Goal: Task Accomplishment & Management: Manage account settings

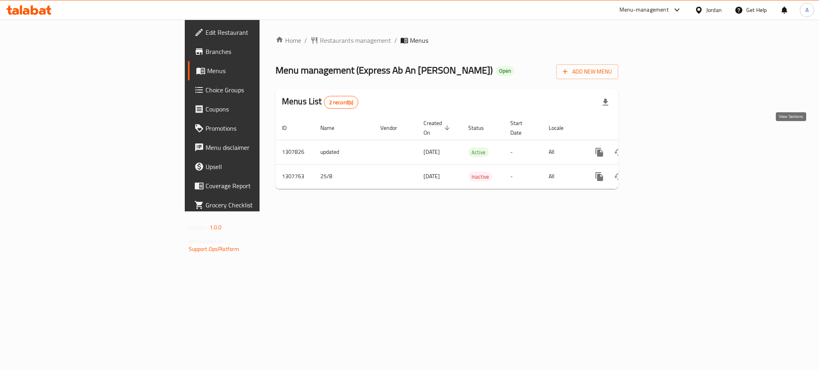
click at [662, 148] on icon "enhanced table" at bounding box center [657, 153] width 10 height 10
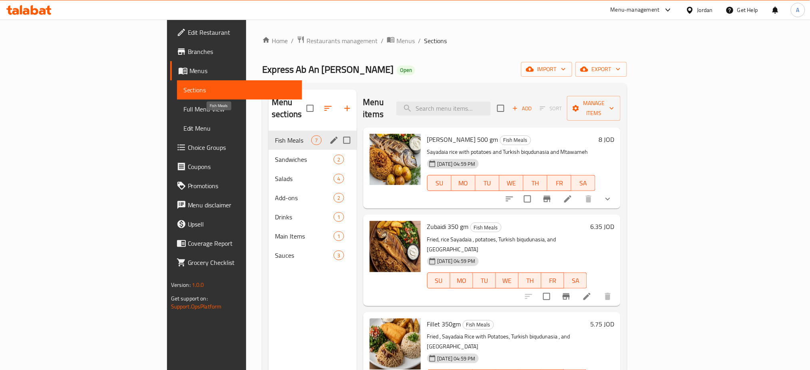
click at [275, 136] on span "Fish Meals" at bounding box center [293, 141] width 36 height 10
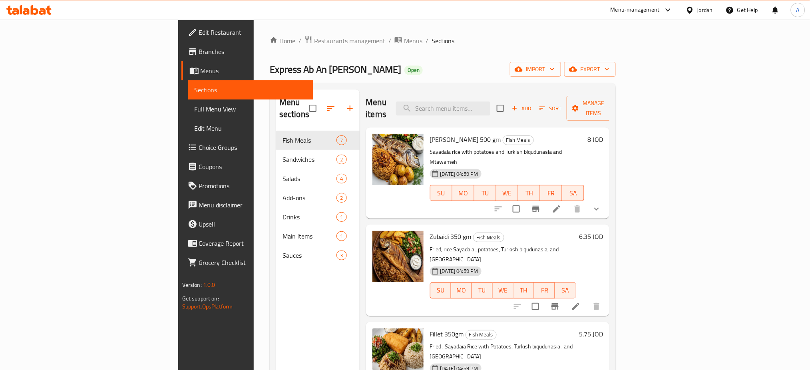
click at [270, 68] on span "Express Ab An [PERSON_NAME]" at bounding box center [336, 69] width 132 height 18
copy span "Express Ab An [PERSON_NAME]"
click at [314, 42] on span "Restaurants management" at bounding box center [349, 41] width 71 height 10
